Goal: Information Seeking & Learning: Learn about a topic

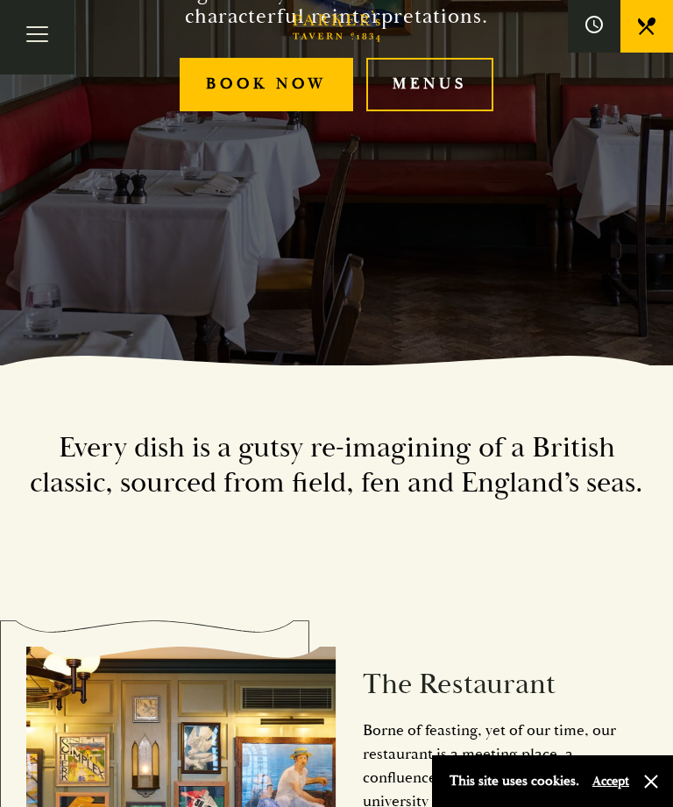
scroll to position [453, 0]
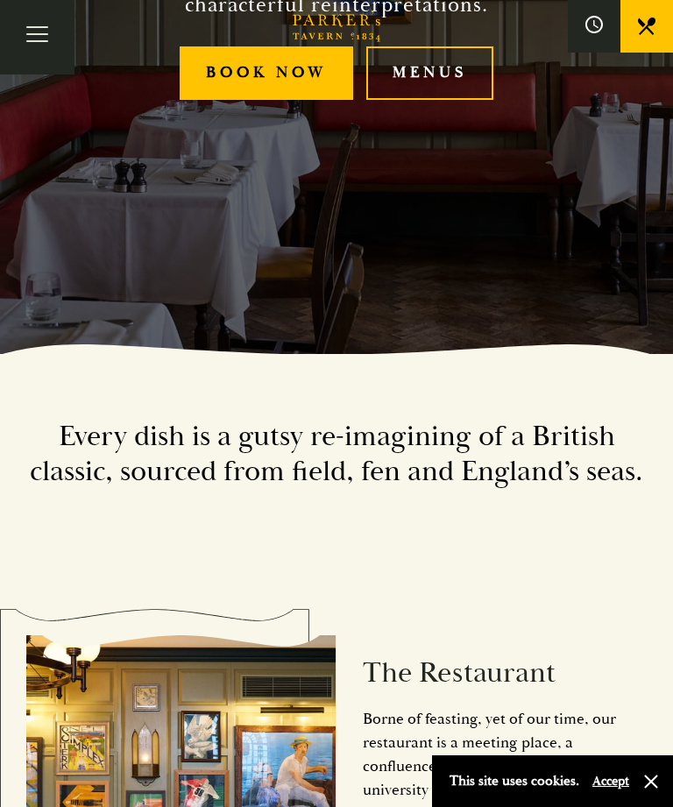
click at [620, 790] on button "Accept" at bounding box center [611, 781] width 37 height 17
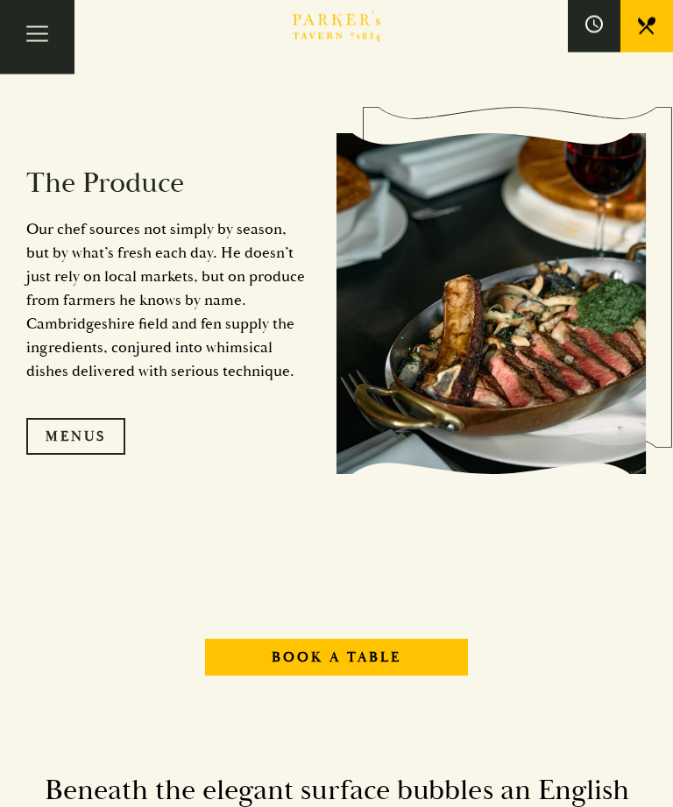
scroll to position [1518, 0]
click at [82, 455] on link "Menus" at bounding box center [75, 436] width 99 height 37
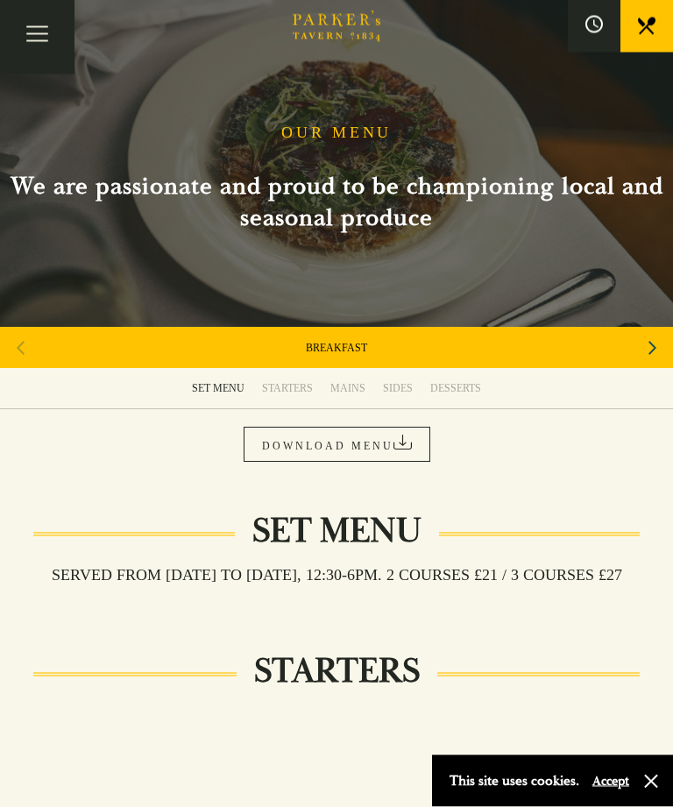
scroll to position [4, 0]
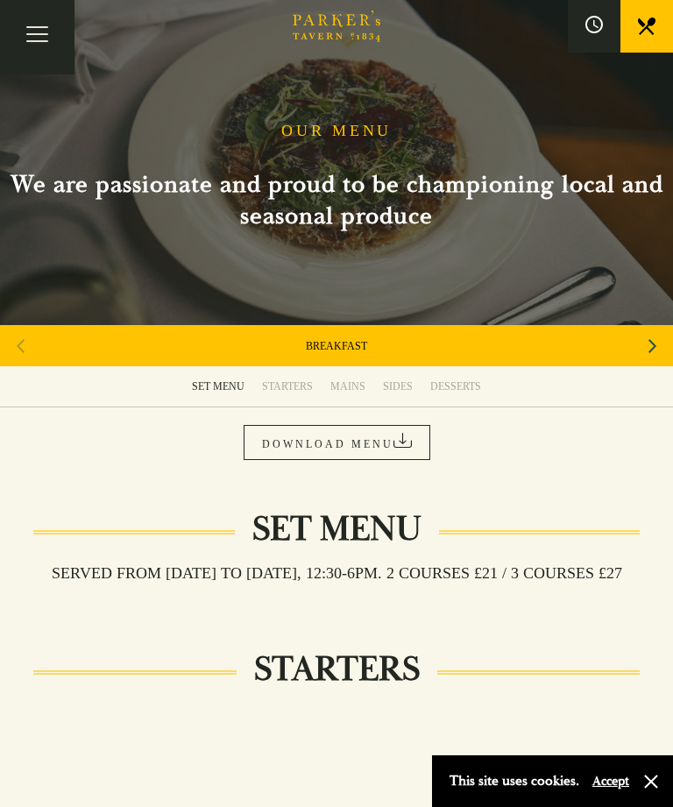
click at [351, 387] on div "MAINS" at bounding box center [348, 387] width 35 height 14
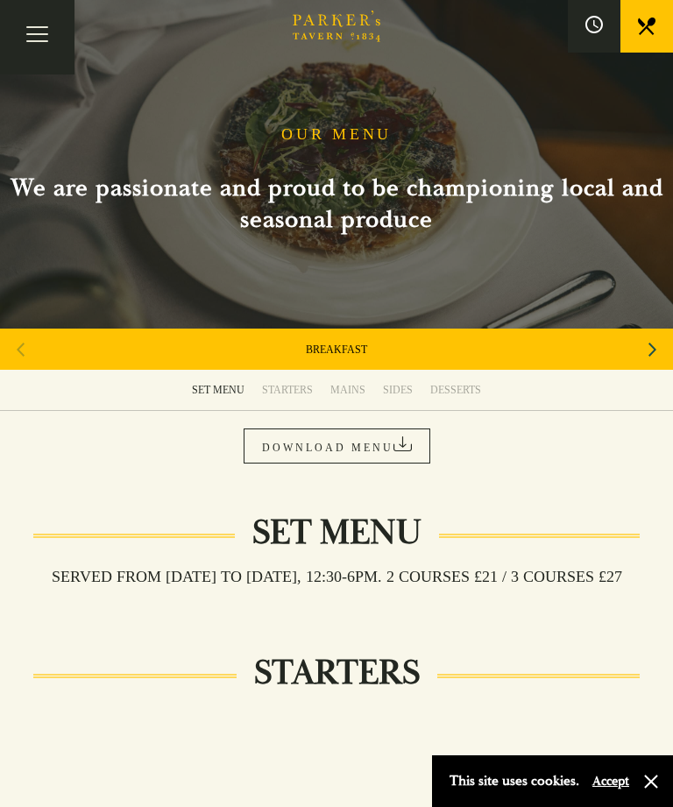
click at [350, 390] on div "MAINS" at bounding box center [348, 390] width 35 height 14
click at [346, 441] on link "DOWNLOAD MENU" at bounding box center [337, 446] width 187 height 35
click at [661, 360] on div "Next slide" at bounding box center [653, 350] width 24 height 39
click at [664, 345] on div "Next slide" at bounding box center [653, 350] width 24 height 39
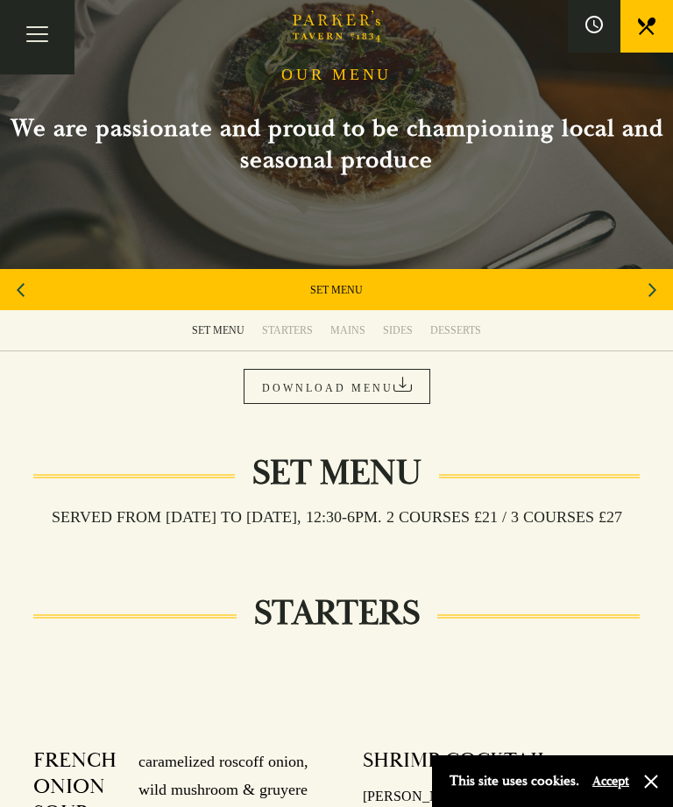
click at [53, 34] on button "Toggle navigation" at bounding box center [37, 37] width 75 height 75
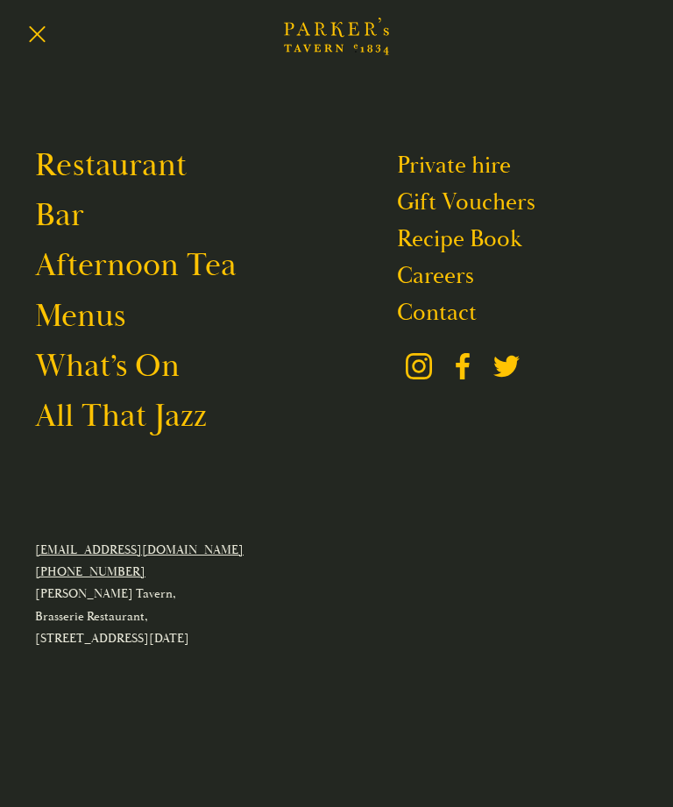
click at [96, 323] on link "Menus" at bounding box center [80, 316] width 90 height 40
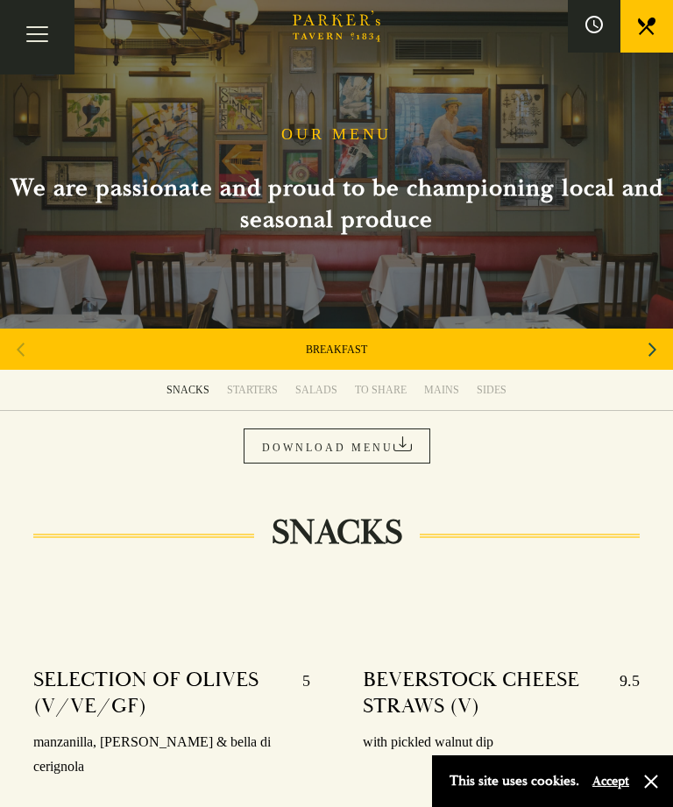
click at [51, 35] on button "Toggle navigation" at bounding box center [37, 37] width 75 height 75
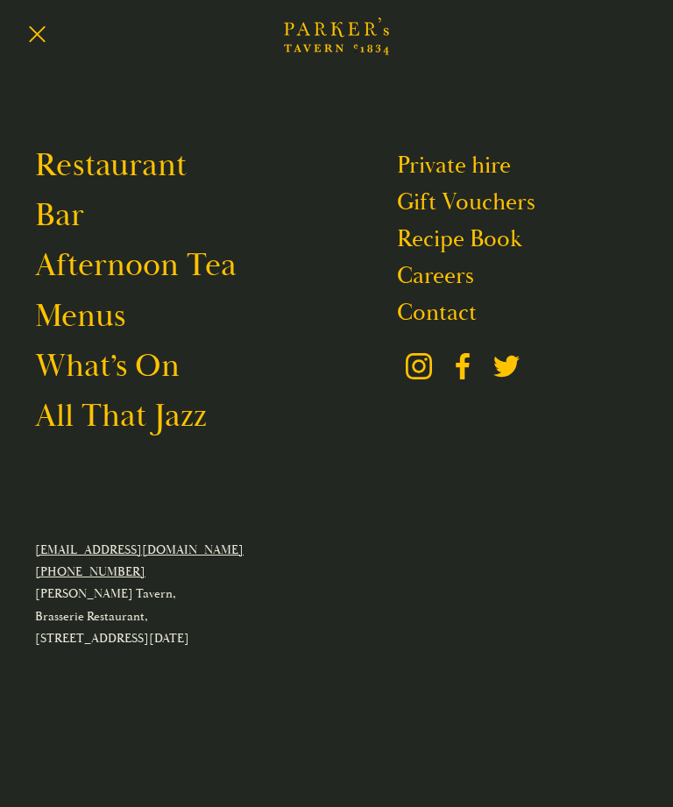
click at [124, 171] on link "Restaurant" at bounding box center [111, 166] width 152 height 40
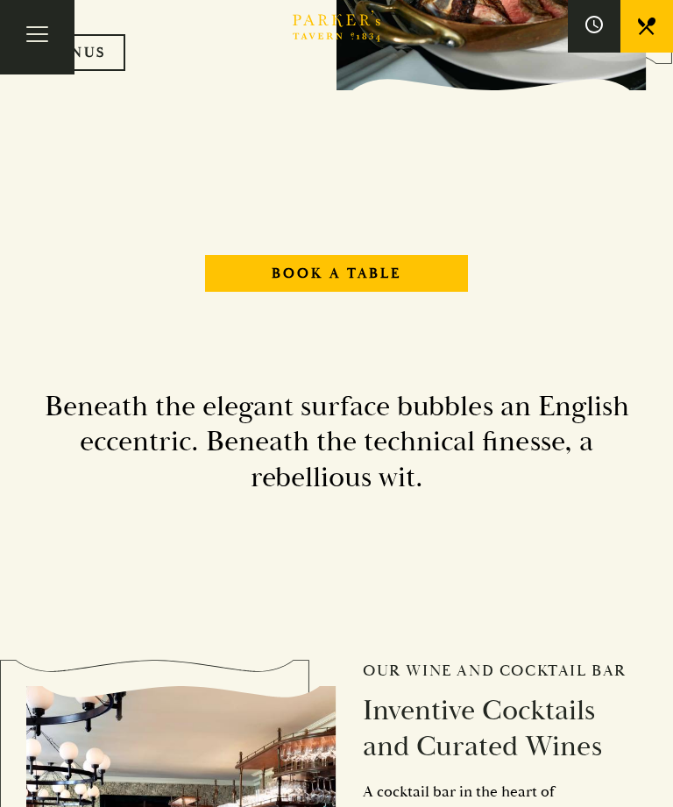
scroll to position [1897, 0]
